Goal: Navigation & Orientation: Understand site structure

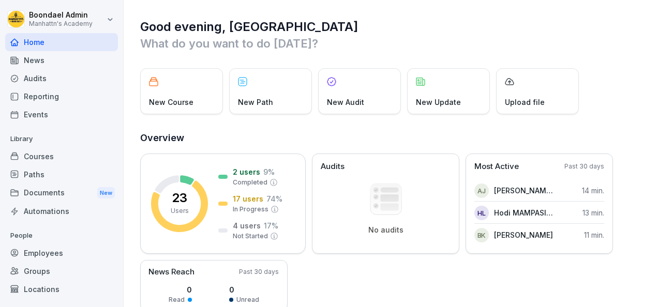
drag, startPoint x: 0, startPoint y: 0, endPoint x: 484, endPoint y: 127, distance: 500.4
click at [39, 158] on div "Courses" at bounding box center [61, 156] width 113 height 18
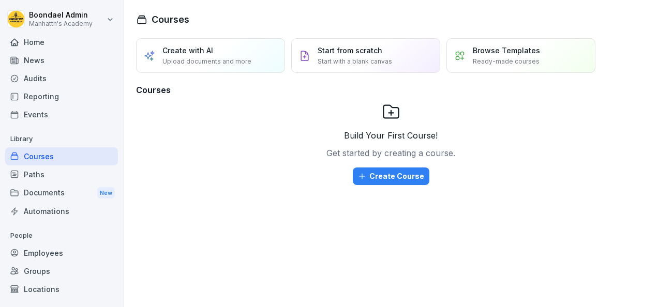
click at [54, 258] on div "Employees" at bounding box center [61, 253] width 113 height 18
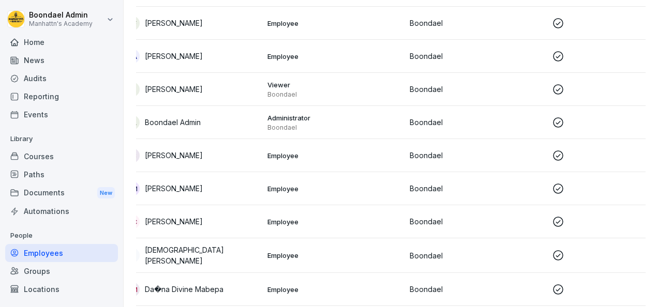
scroll to position [0, 16]
click at [44, 157] on div "Courses" at bounding box center [61, 156] width 113 height 18
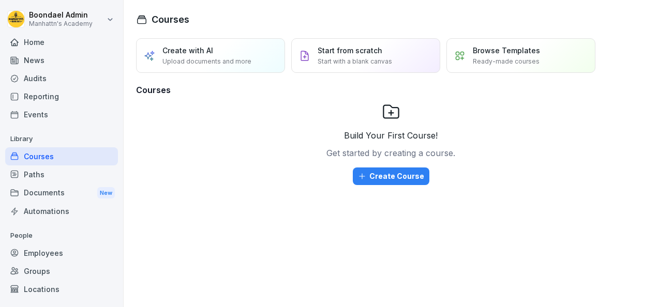
scroll to position [18, 0]
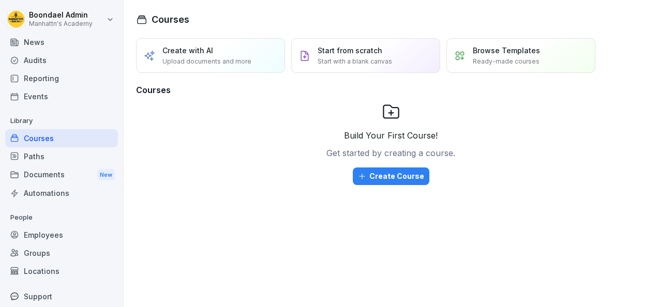
click at [41, 149] on div "Paths" at bounding box center [61, 156] width 113 height 18
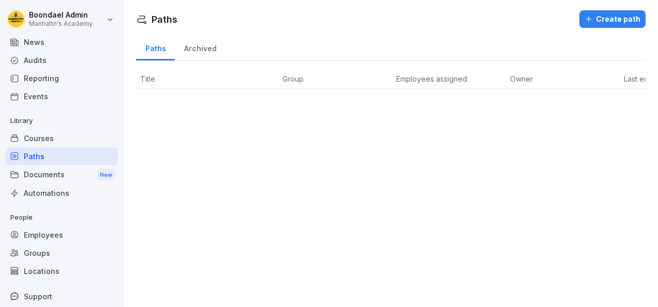
click at [49, 173] on div "Documents New" at bounding box center [61, 175] width 113 height 19
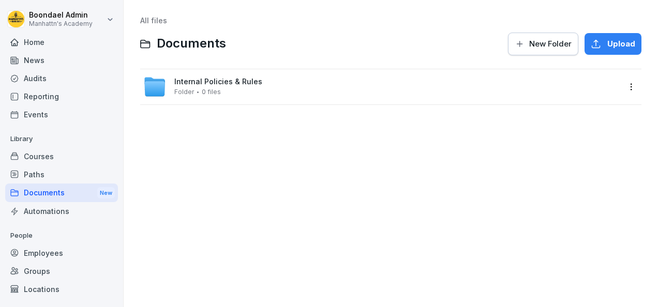
click at [47, 46] on div "Home" at bounding box center [61, 42] width 113 height 18
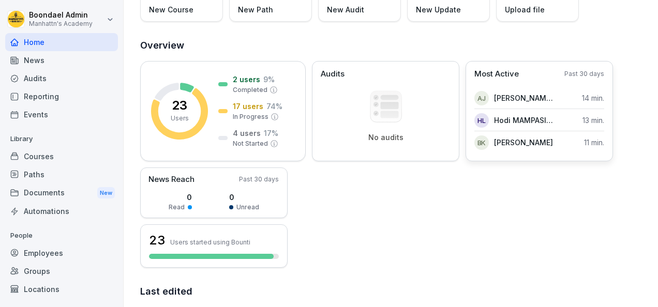
scroll to position [92, 0]
